Goal: Navigation & Orientation: Understand site structure

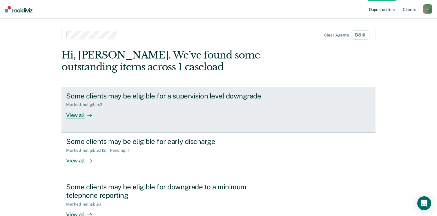
click at [71, 115] on div "View all" at bounding box center [82, 112] width 32 height 11
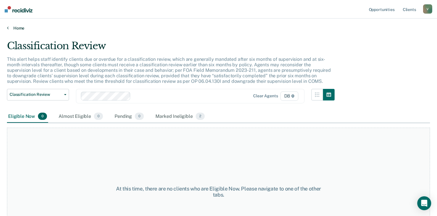
click at [23, 27] on link "Home" at bounding box center [218, 28] width 423 height 5
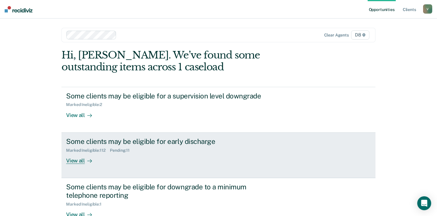
click at [81, 164] on link "Some clients may be eligible for early discharge Marked Ineligible : 112 Pendin…" at bounding box center [218, 156] width 314 height 46
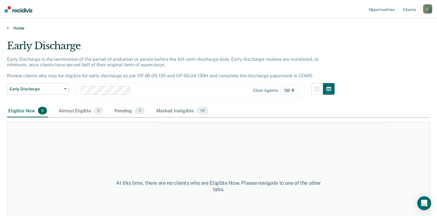
click at [21, 26] on link "Home" at bounding box center [218, 28] width 423 height 5
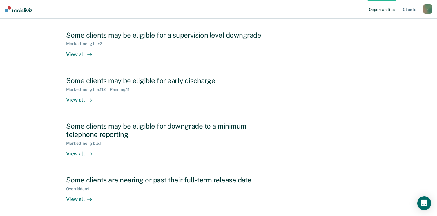
scroll to position [80, 0]
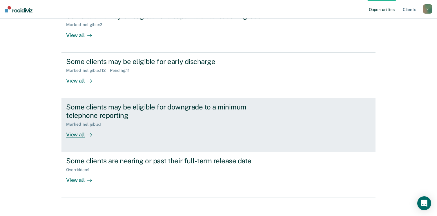
click at [183, 149] on link "Some clients may be eligible for downgrade to a minimum telephone reporting Mar…" at bounding box center [218, 125] width 314 height 54
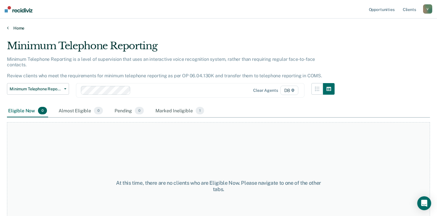
click at [14, 29] on link "Home" at bounding box center [218, 28] width 423 height 5
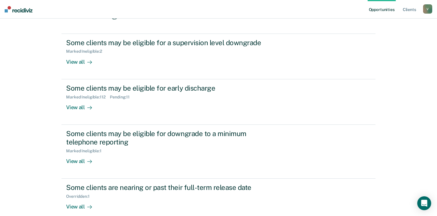
scroll to position [84, 0]
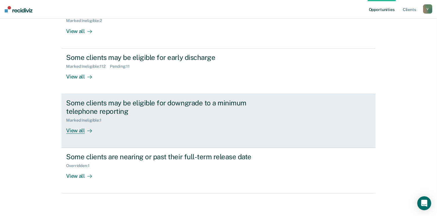
click at [85, 128] on div at bounding box center [88, 130] width 7 height 7
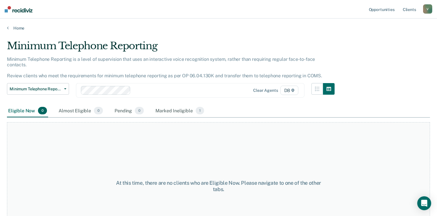
click at [16, 23] on div "Home" at bounding box center [218, 25] width 437 height 12
click at [17, 26] on link "Home" at bounding box center [218, 28] width 423 height 5
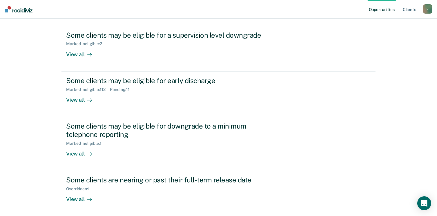
scroll to position [84, 0]
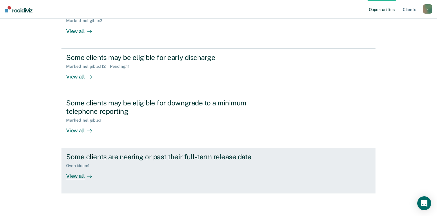
click at [78, 173] on div "View all" at bounding box center [82, 173] width 32 height 11
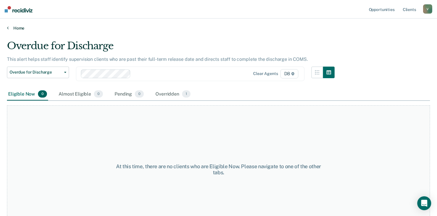
click at [20, 27] on link "Home" at bounding box center [218, 28] width 423 height 5
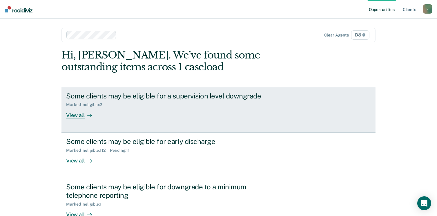
click at [90, 116] on icon at bounding box center [90, 115] width 1 height 3
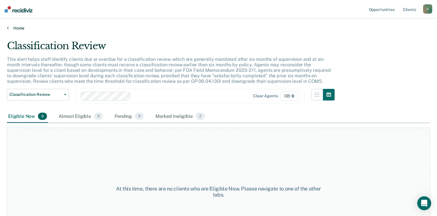
click at [19, 29] on link "Home" at bounding box center [218, 28] width 423 height 5
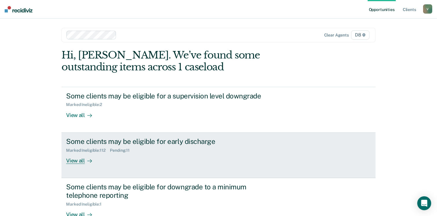
click at [67, 163] on div "View all" at bounding box center [82, 158] width 32 height 11
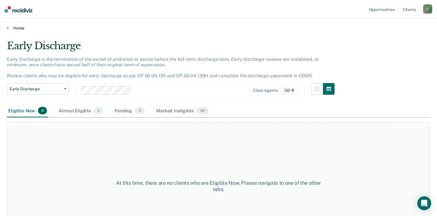
click at [15, 27] on link "Home" at bounding box center [218, 28] width 423 height 5
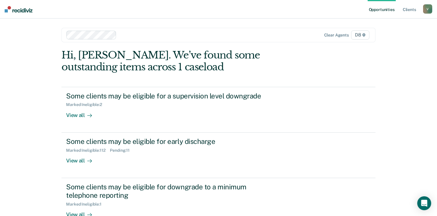
scroll to position [68, 0]
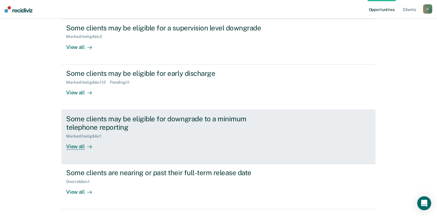
click at [74, 147] on div "View all" at bounding box center [82, 144] width 32 height 11
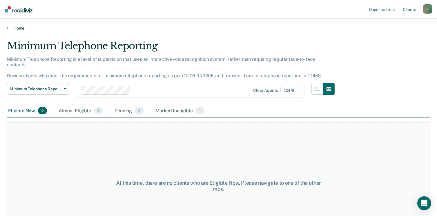
click at [14, 27] on link "Home" at bounding box center [218, 28] width 423 height 5
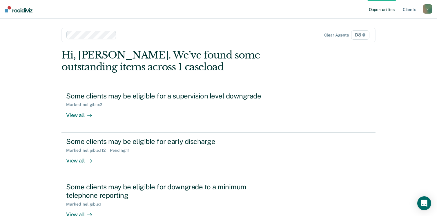
scroll to position [70, 0]
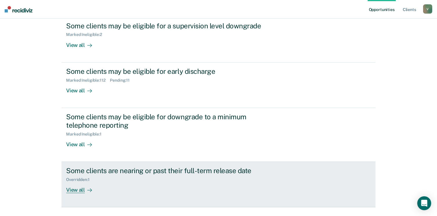
click at [69, 190] on div "View all" at bounding box center [82, 187] width 32 height 11
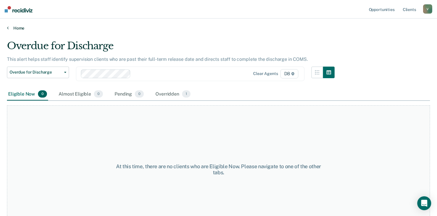
click at [20, 27] on link "Home" at bounding box center [218, 28] width 423 height 5
